Goal: Check status: Check status

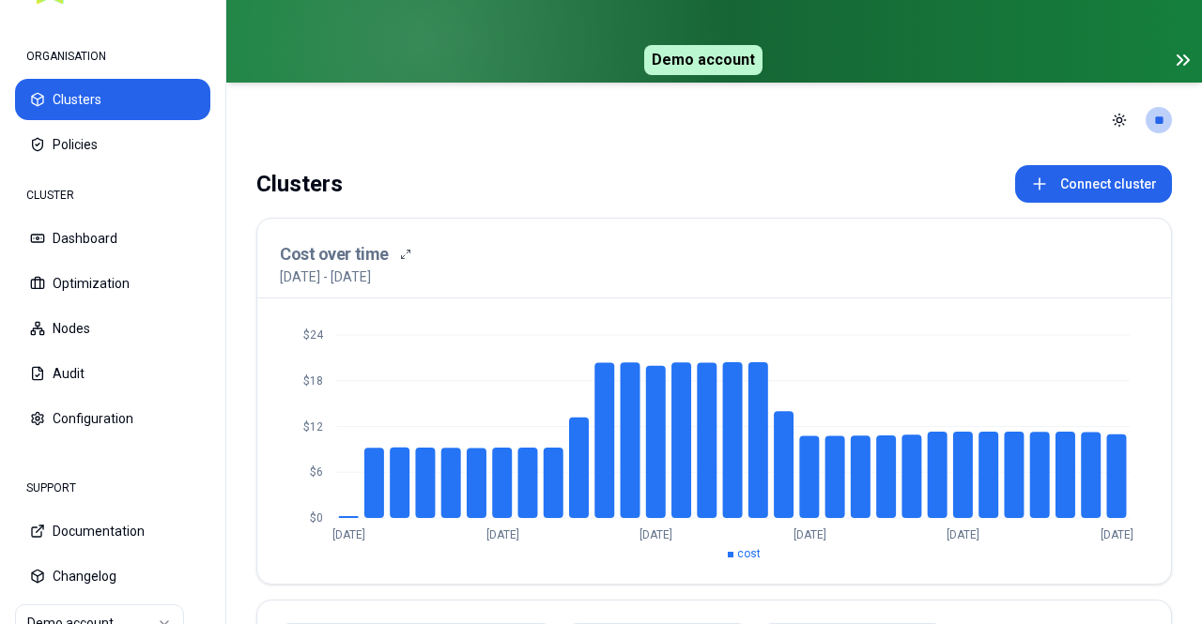
click at [1190, 69] on icon at bounding box center [1183, 60] width 23 height 23
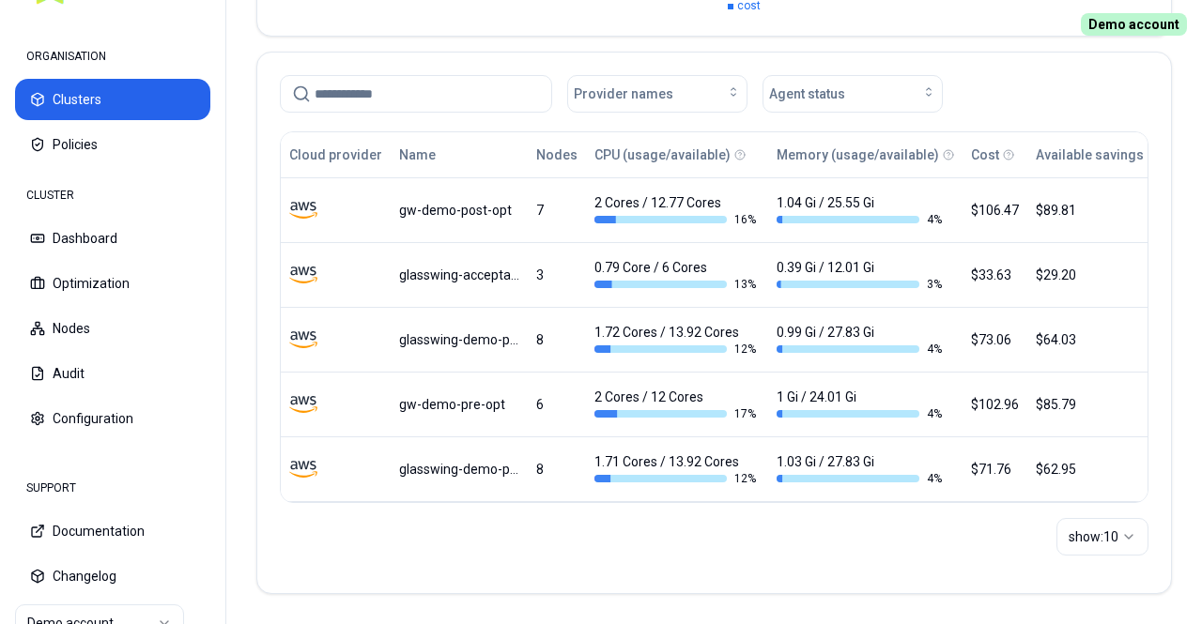
scroll to position [469, 0]
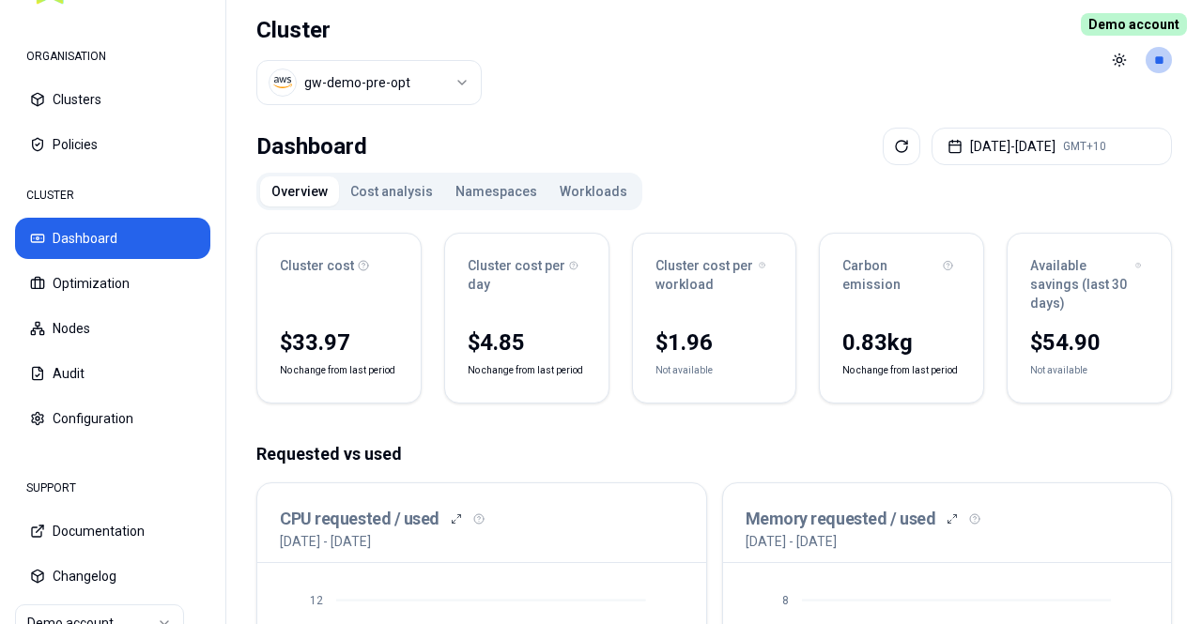
scroll to position [94, 0]
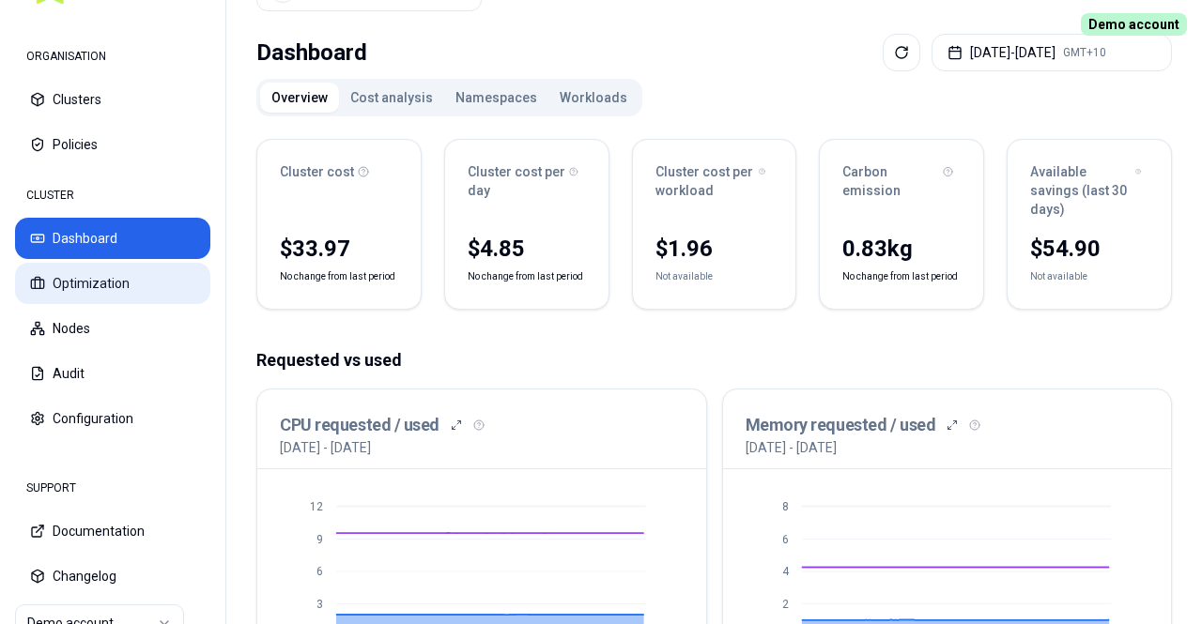
click at [158, 285] on button "Optimization" at bounding box center [112, 283] width 195 height 41
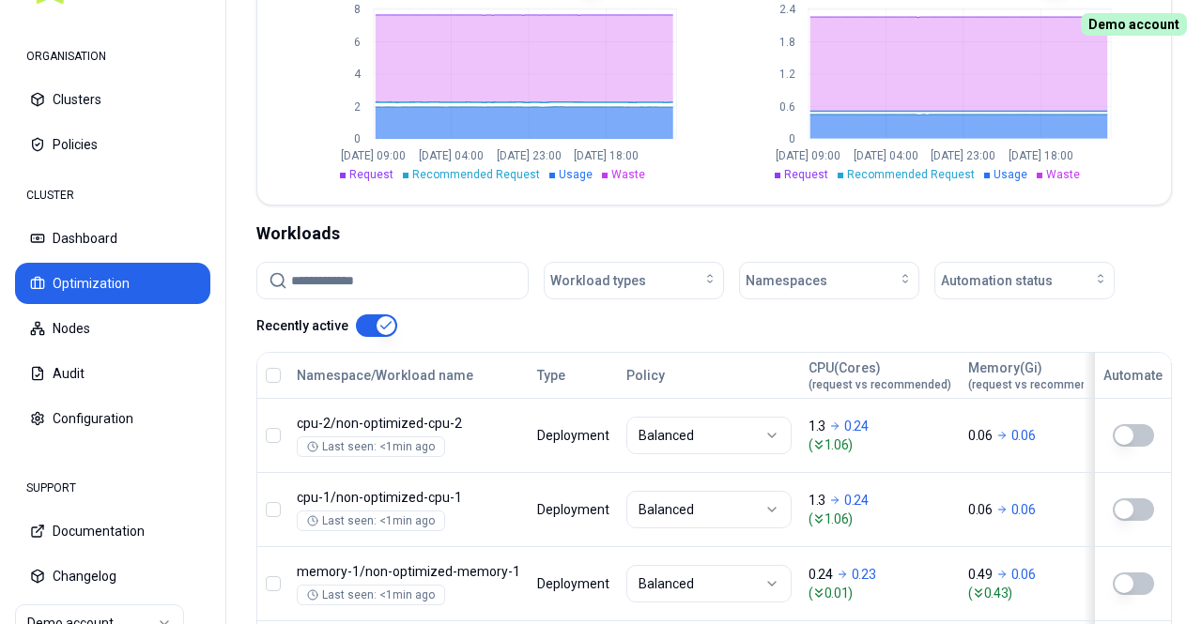
scroll to position [282, 0]
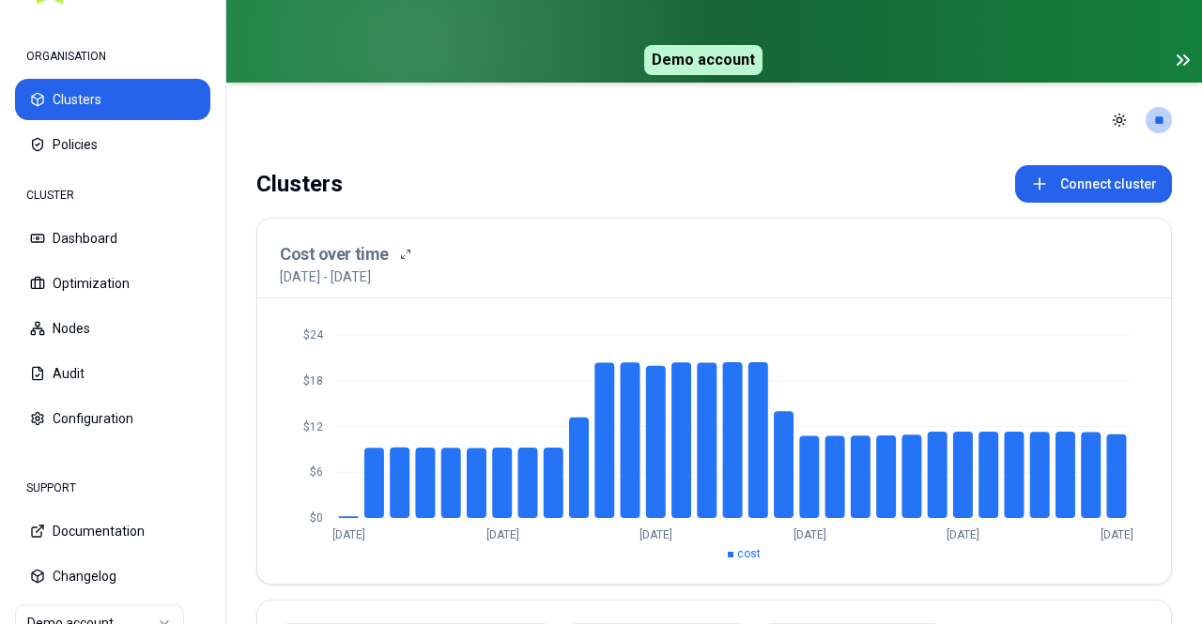
click at [1181, 61] on icon at bounding box center [1179, 59] width 5 height 9
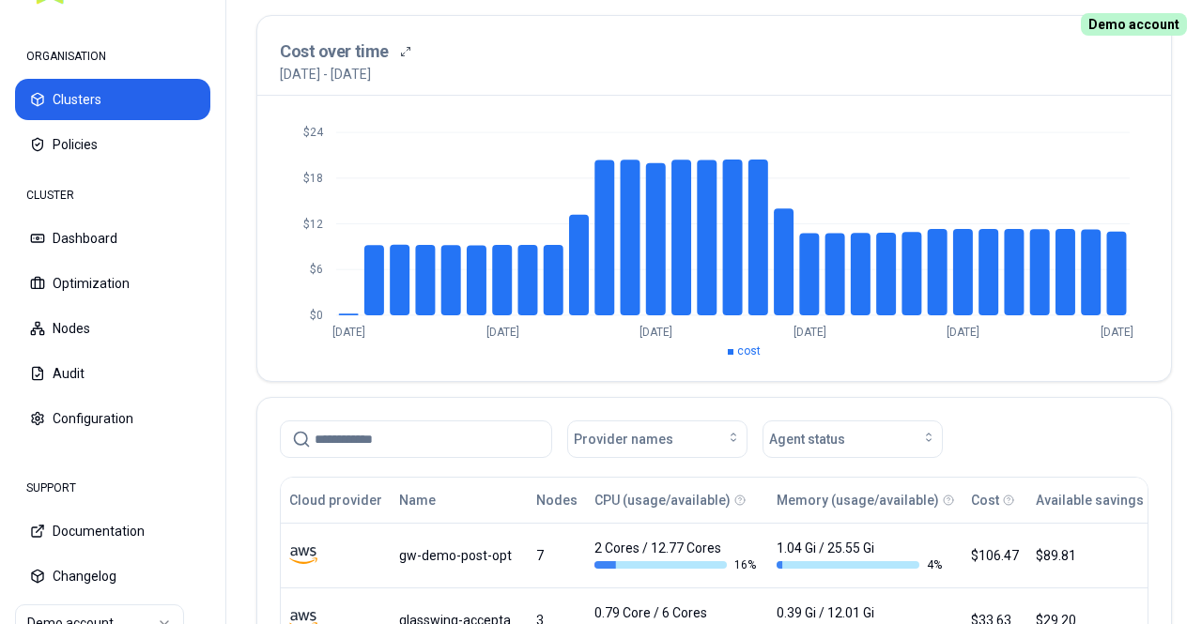
scroll to position [282, 0]
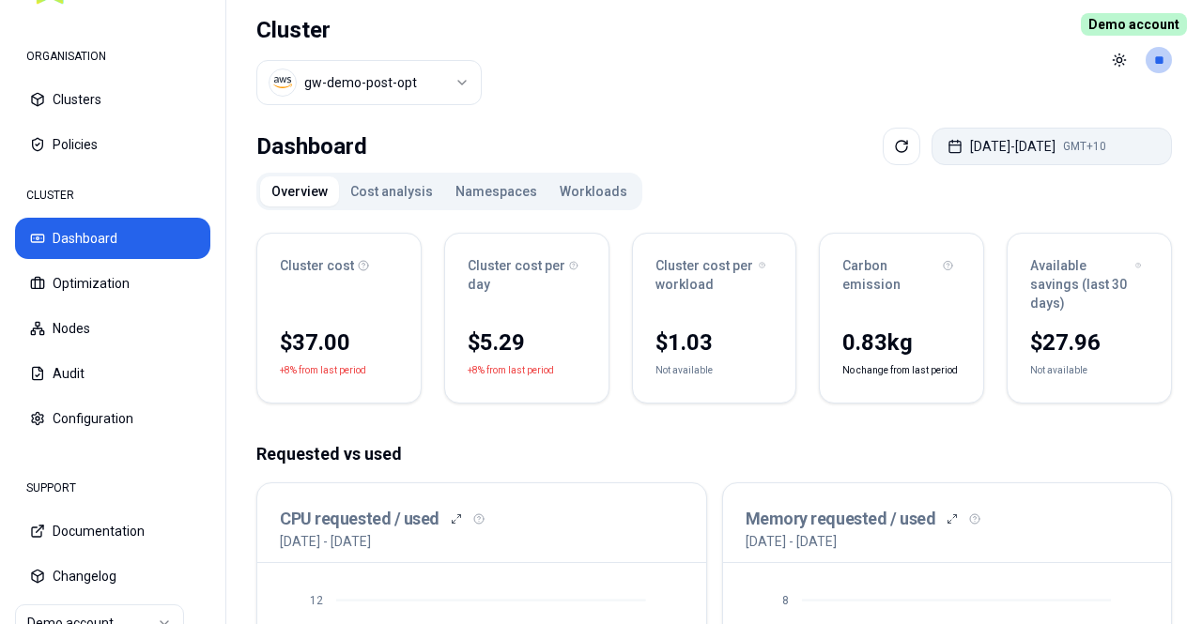
click at [1064, 155] on button "[DATE] - [DATE] GMT+10" at bounding box center [1051, 147] width 240 height 38
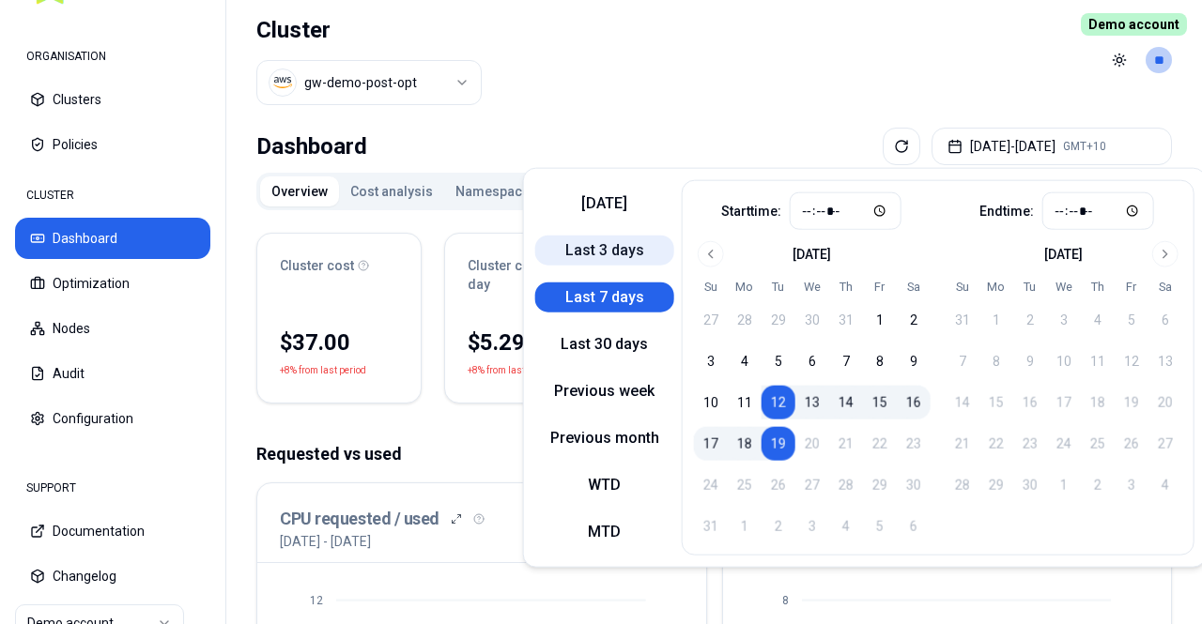
click at [623, 254] on button "Last 3 days" at bounding box center [604, 251] width 139 height 30
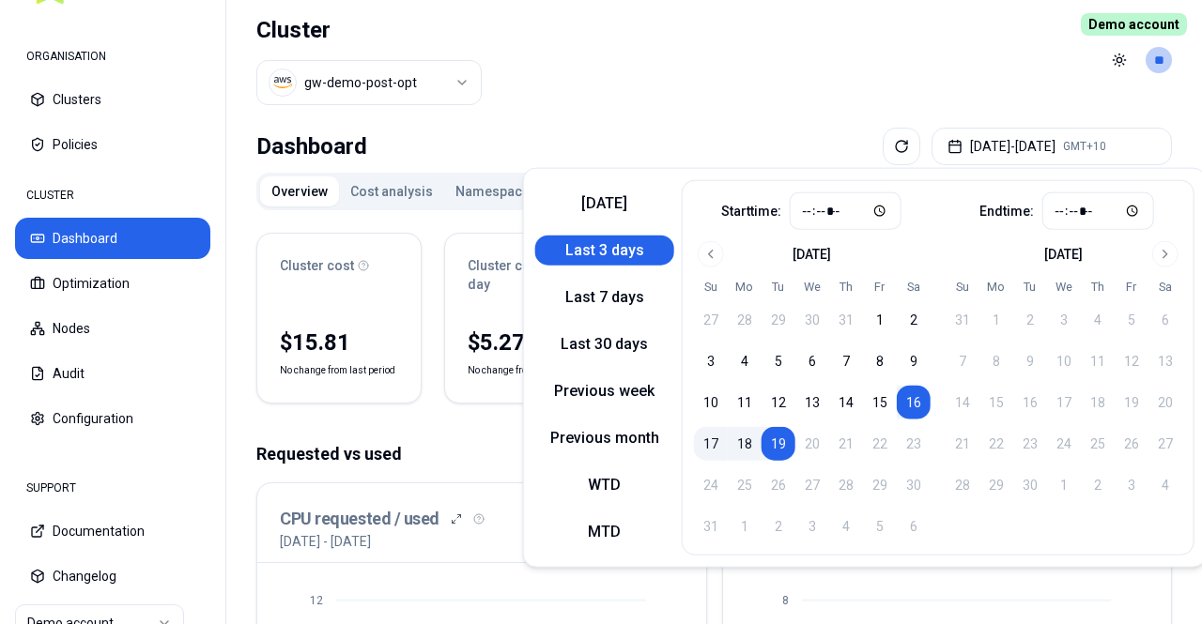
click at [445, 444] on p "Requested vs used" at bounding box center [713, 454] width 915 height 26
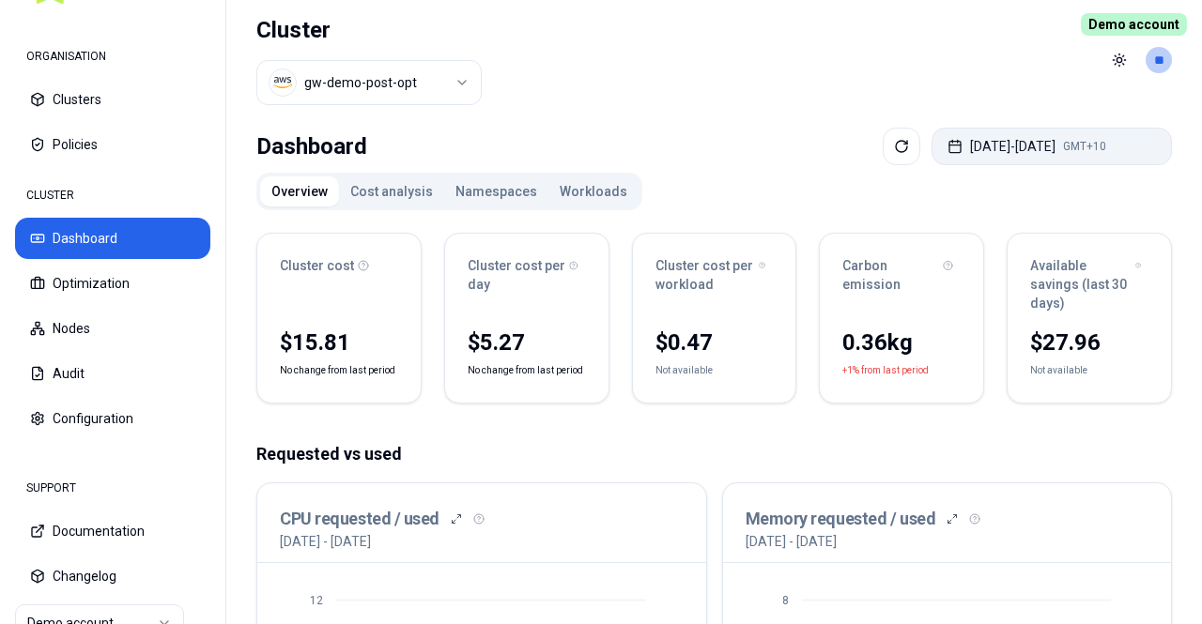
click at [1061, 153] on button "[DATE] - [DATE] GMT+10" at bounding box center [1051, 147] width 240 height 38
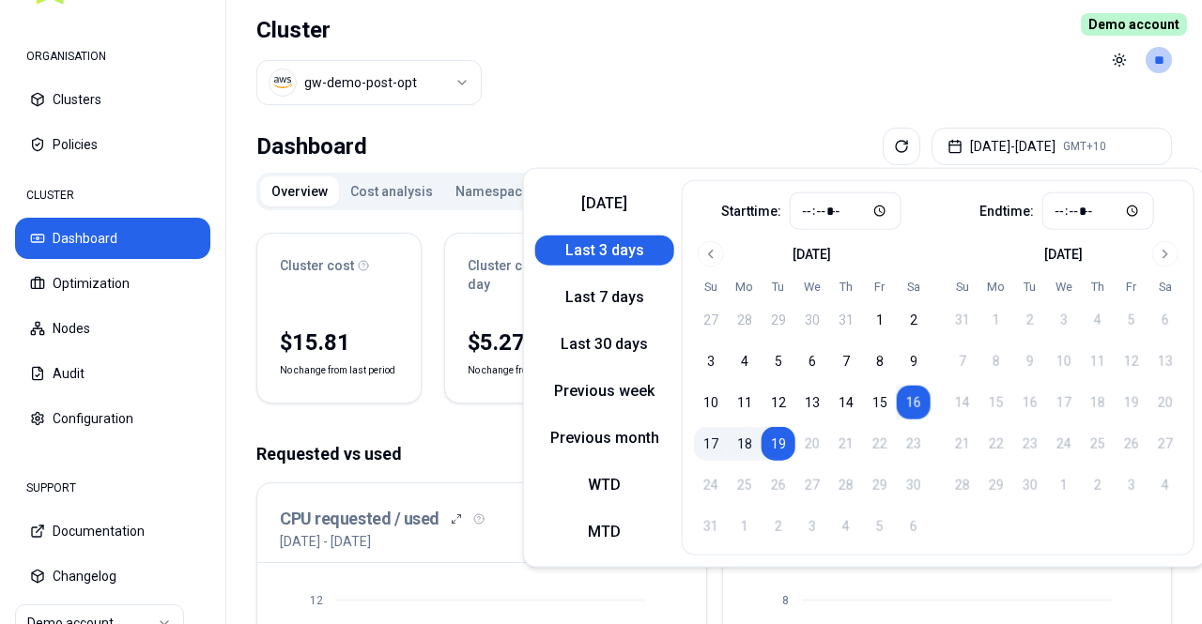
click at [714, 441] on button "17" at bounding box center [711, 444] width 34 height 34
type input "*****"
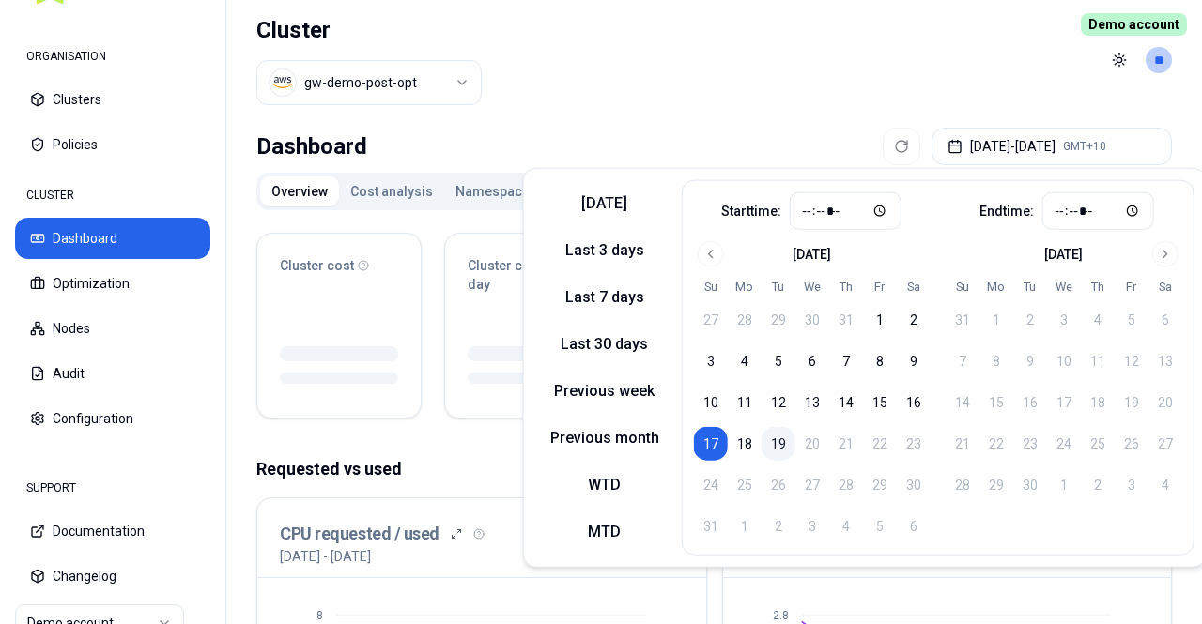
click at [779, 452] on button "19" at bounding box center [778, 444] width 34 height 34
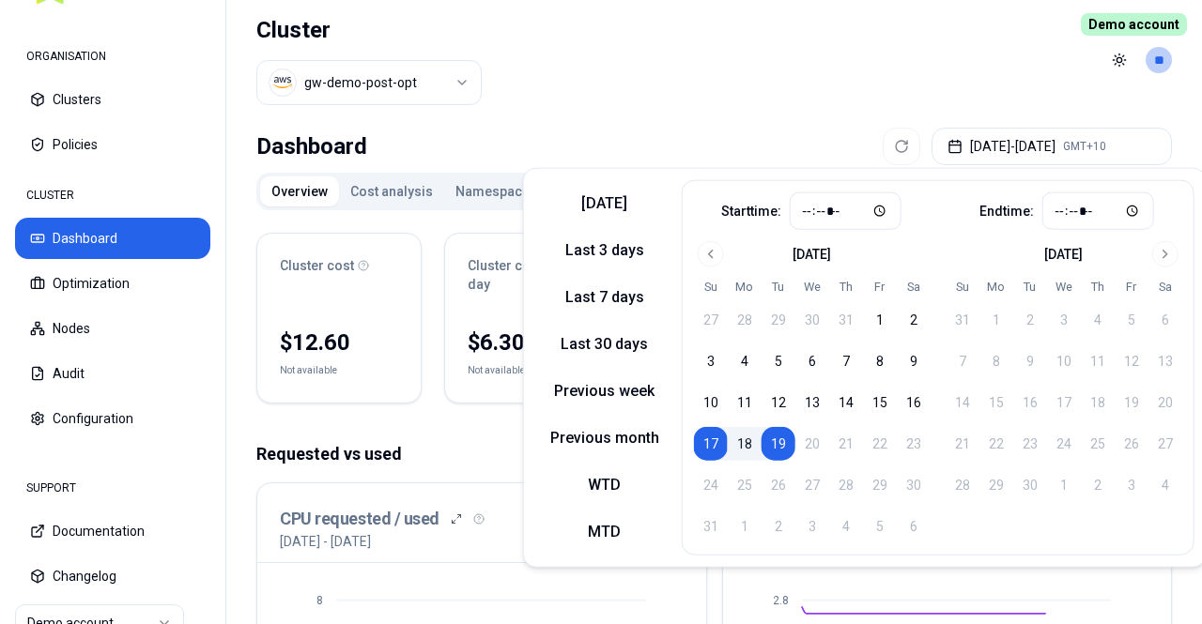
click at [469, 452] on p "Requested vs used" at bounding box center [713, 454] width 915 height 26
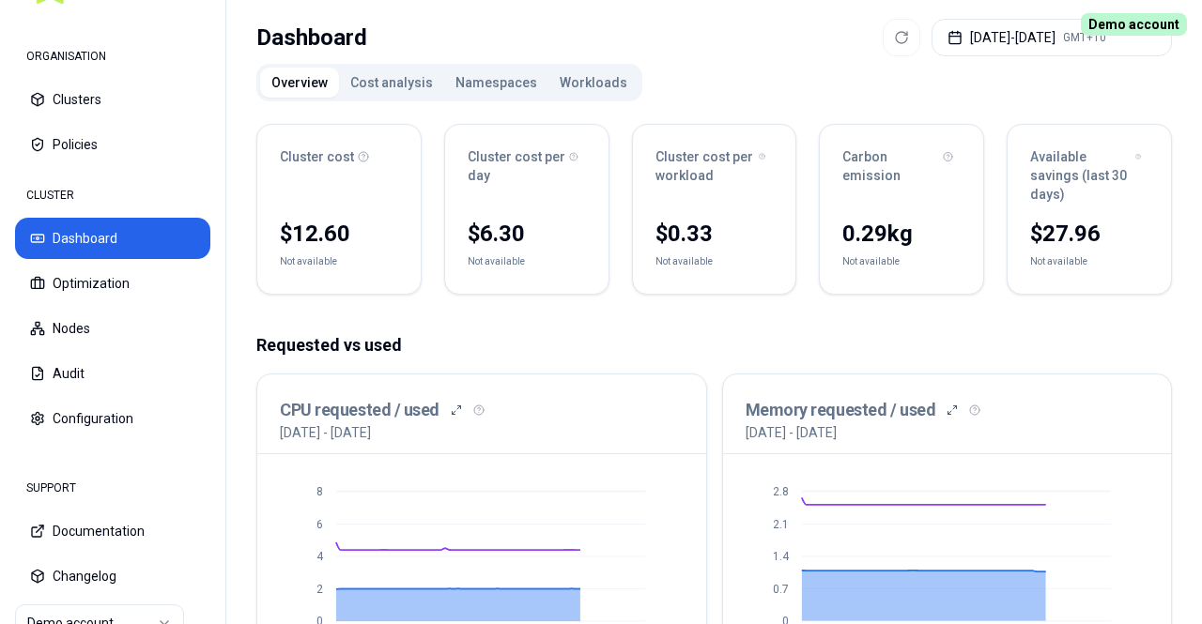
scroll to position [94, 0]
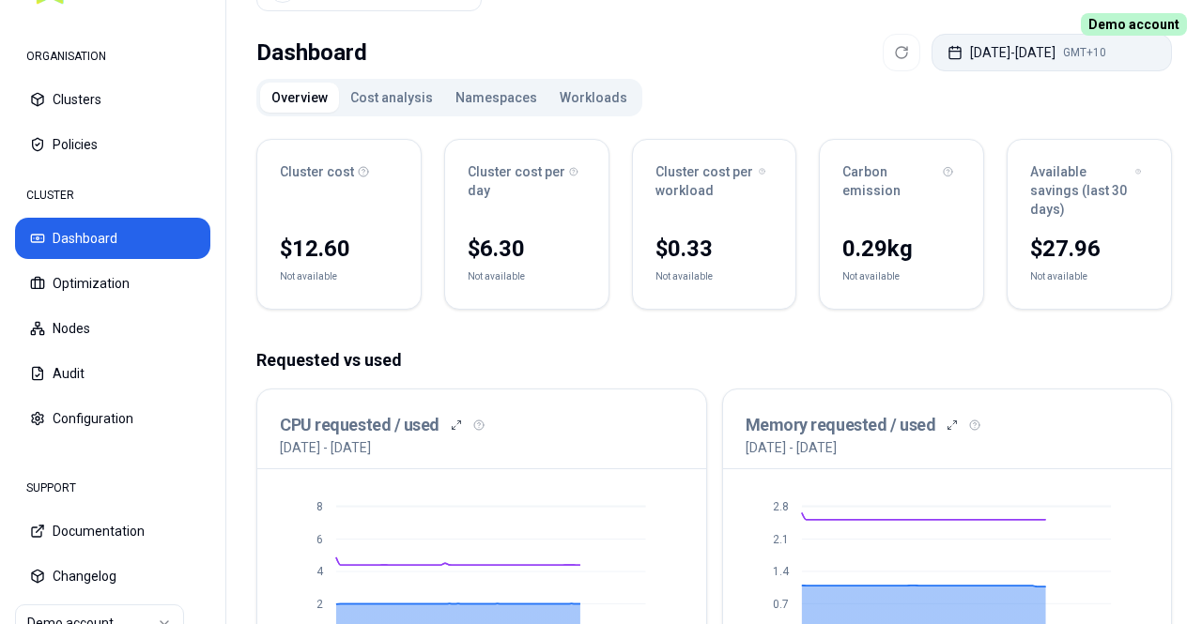
click at [1065, 52] on button "[DATE] - [DATE] GMT+10" at bounding box center [1051, 53] width 240 height 38
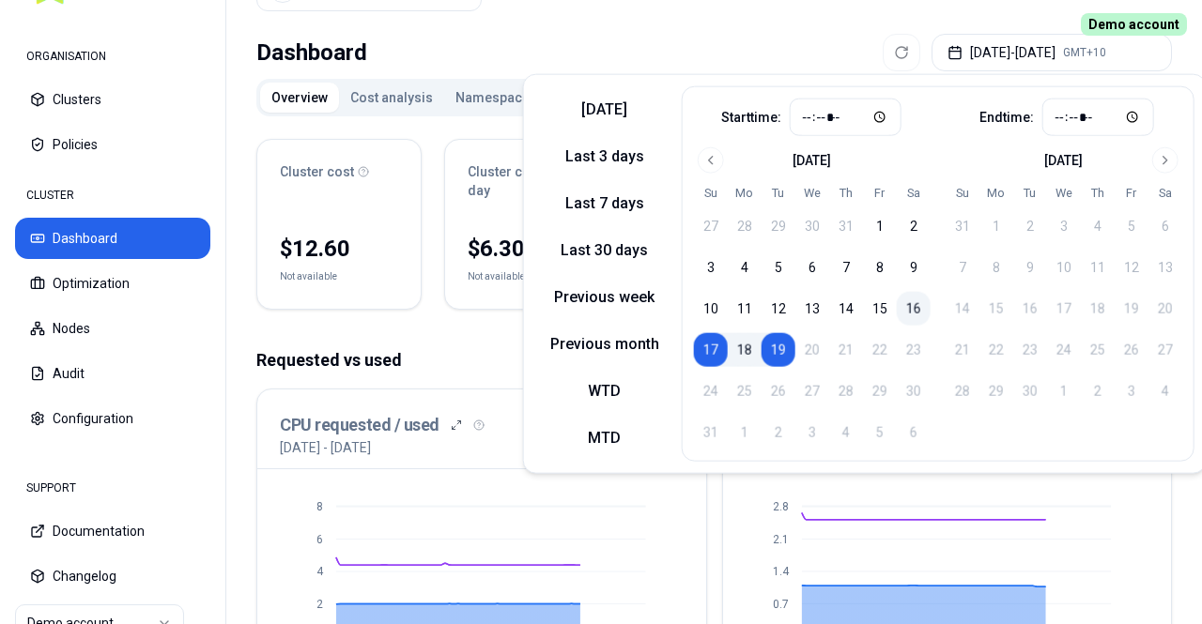
click at [910, 316] on button "16" at bounding box center [914, 309] width 34 height 34
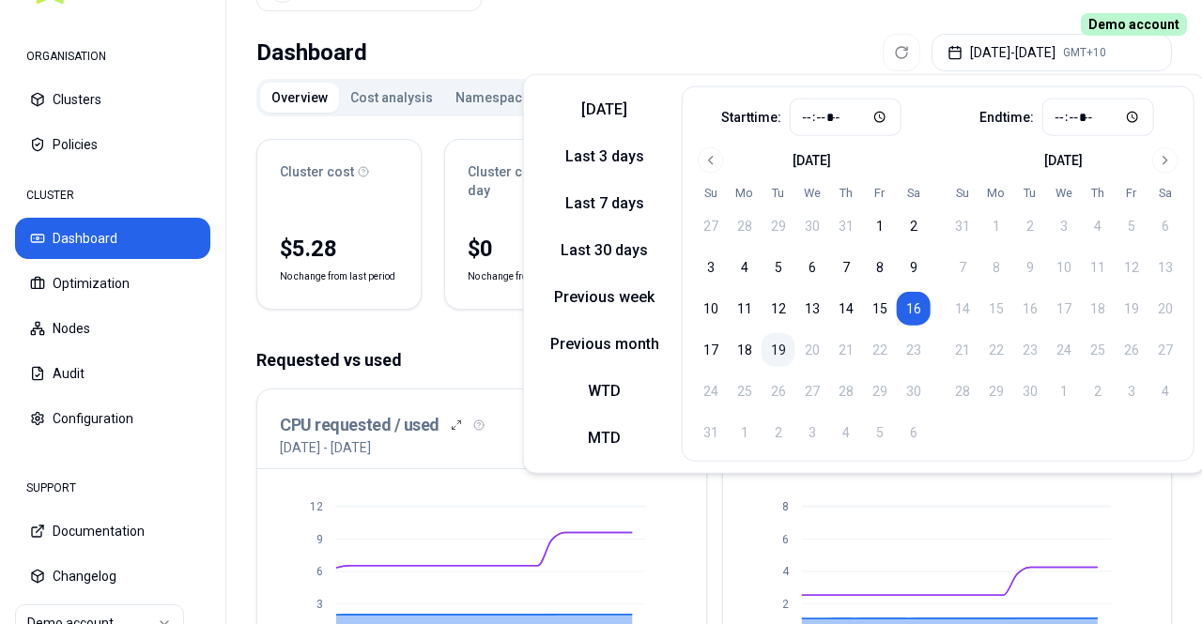
click at [776, 348] on button "19" at bounding box center [778, 350] width 34 height 34
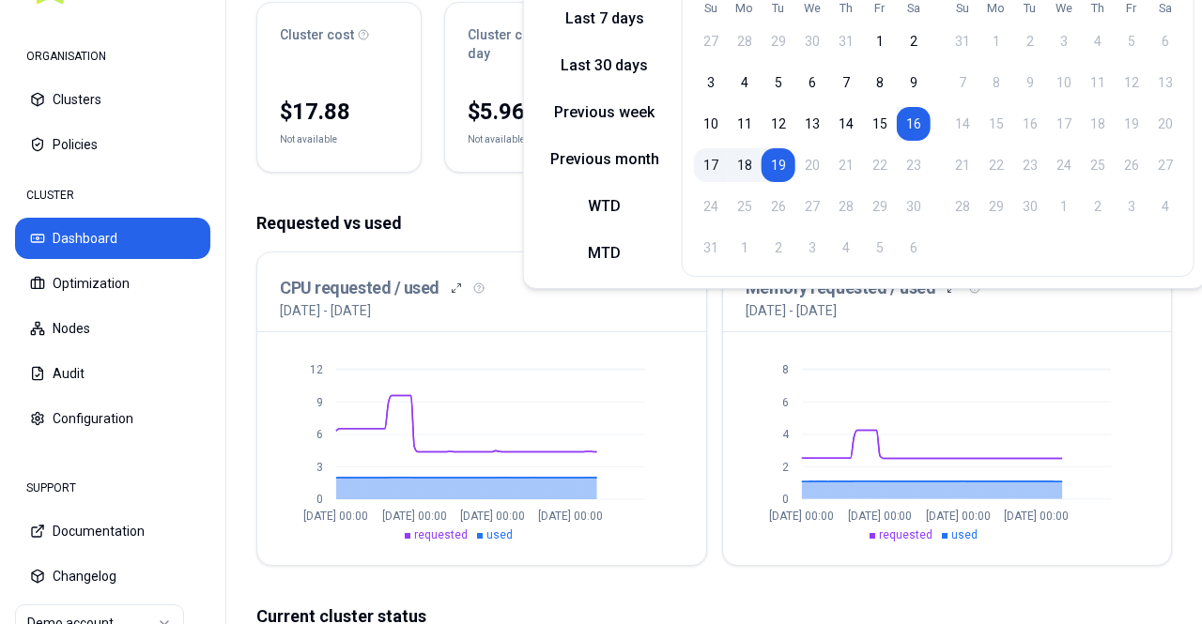
scroll to position [188, 0]
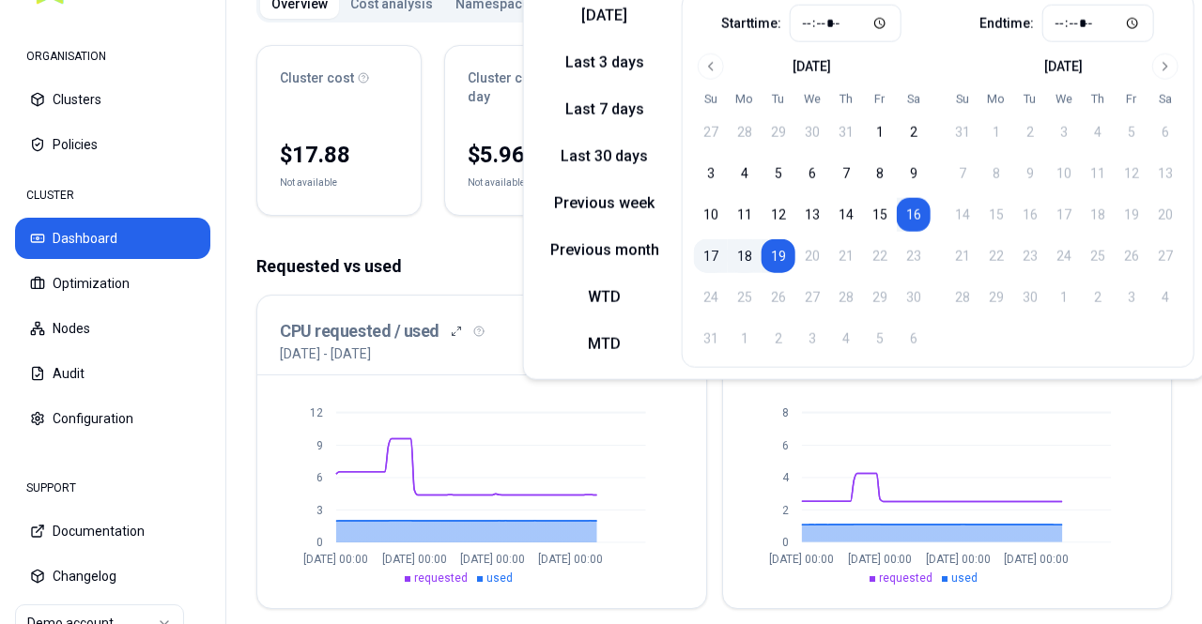
click at [699, 260] on button "17" at bounding box center [711, 256] width 34 height 34
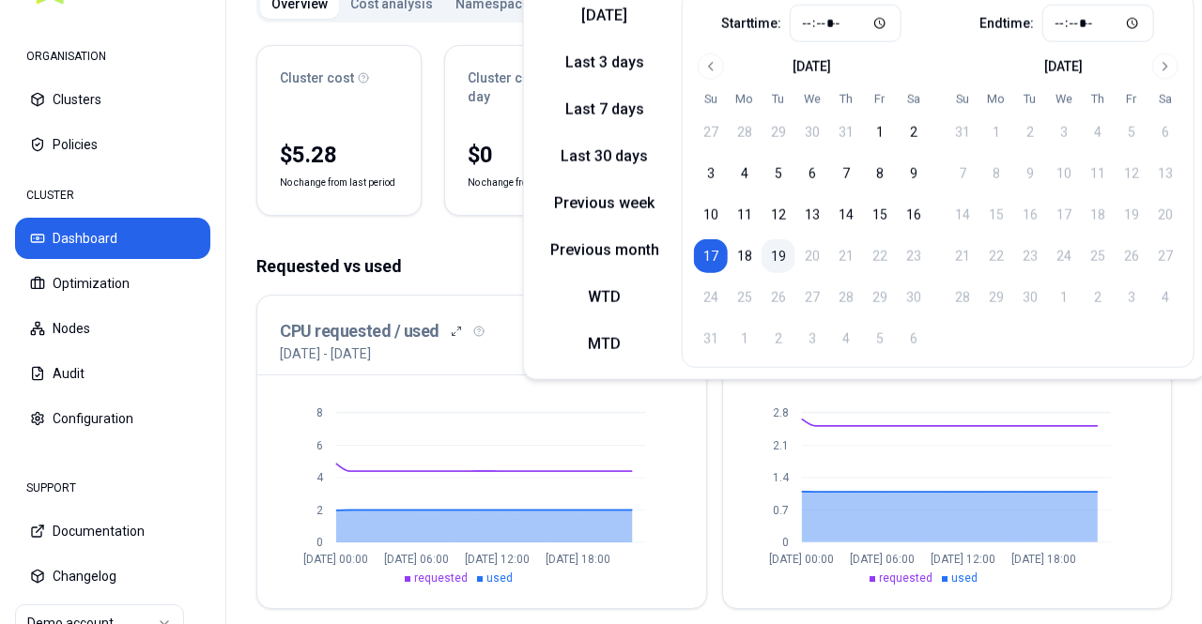
click at [772, 261] on button "19" at bounding box center [778, 256] width 34 height 34
